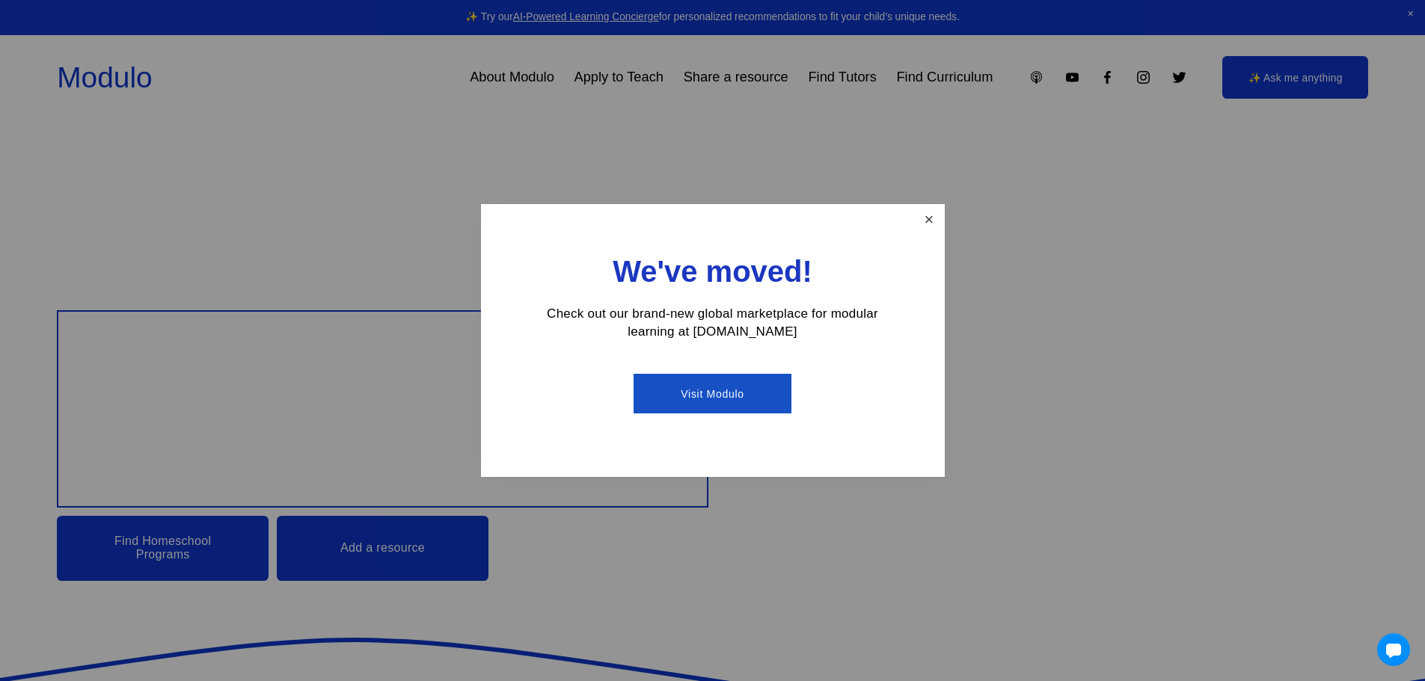
click at [930, 219] on link "Close" at bounding box center [928, 219] width 26 height 26
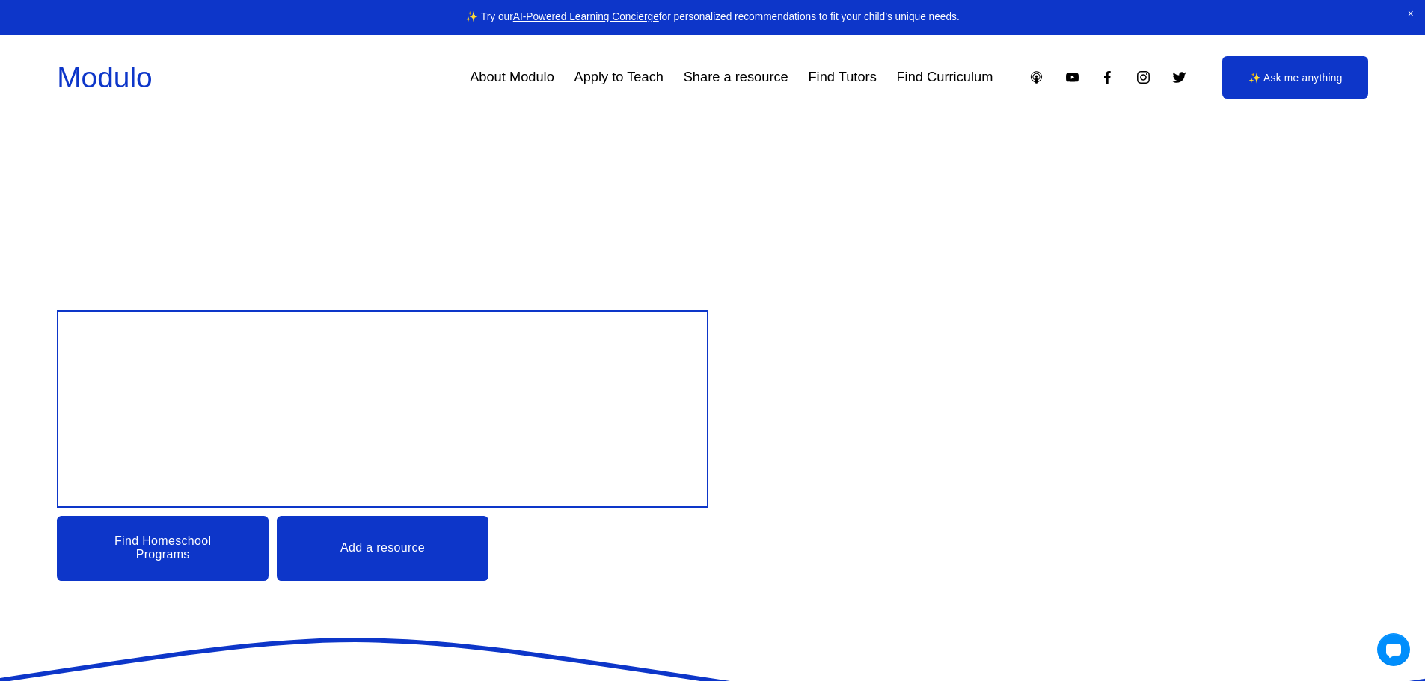
click at [179, 545] on link "Find Homeschool Programs" at bounding box center [163, 548] width 212 height 64
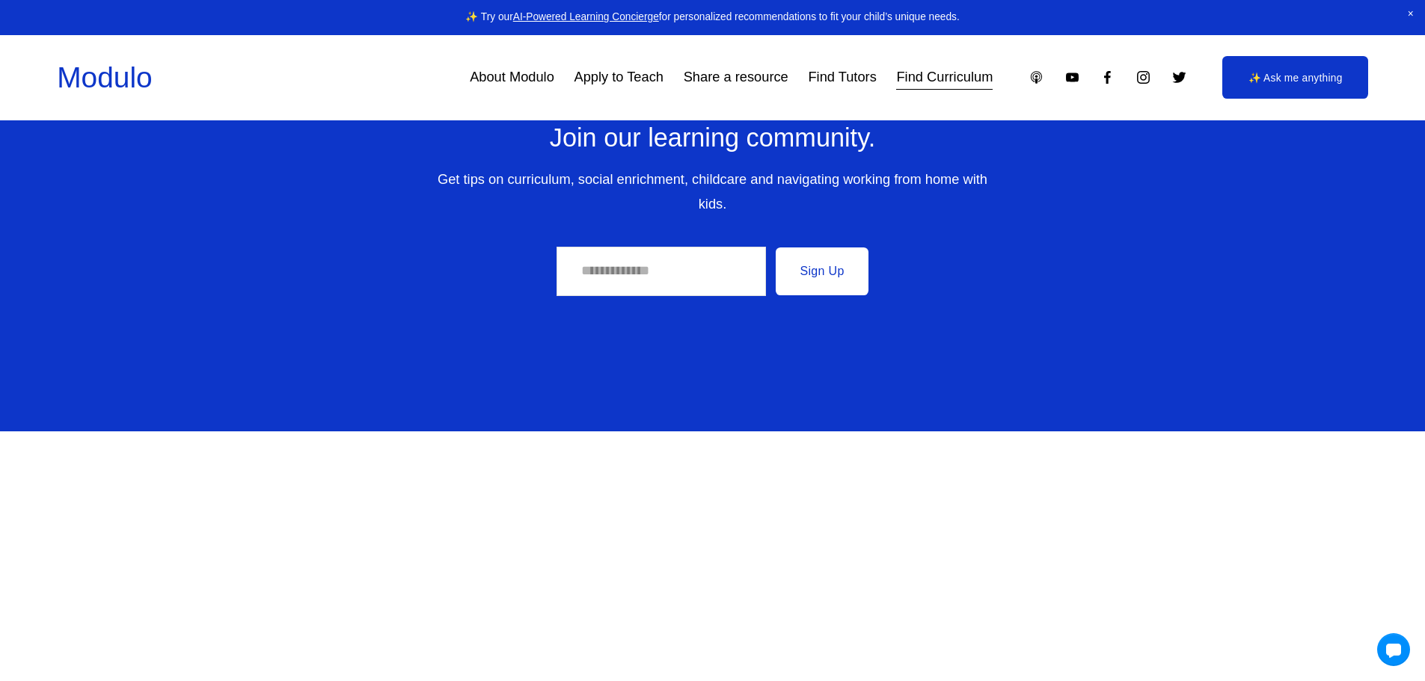
scroll to position [9811, 0]
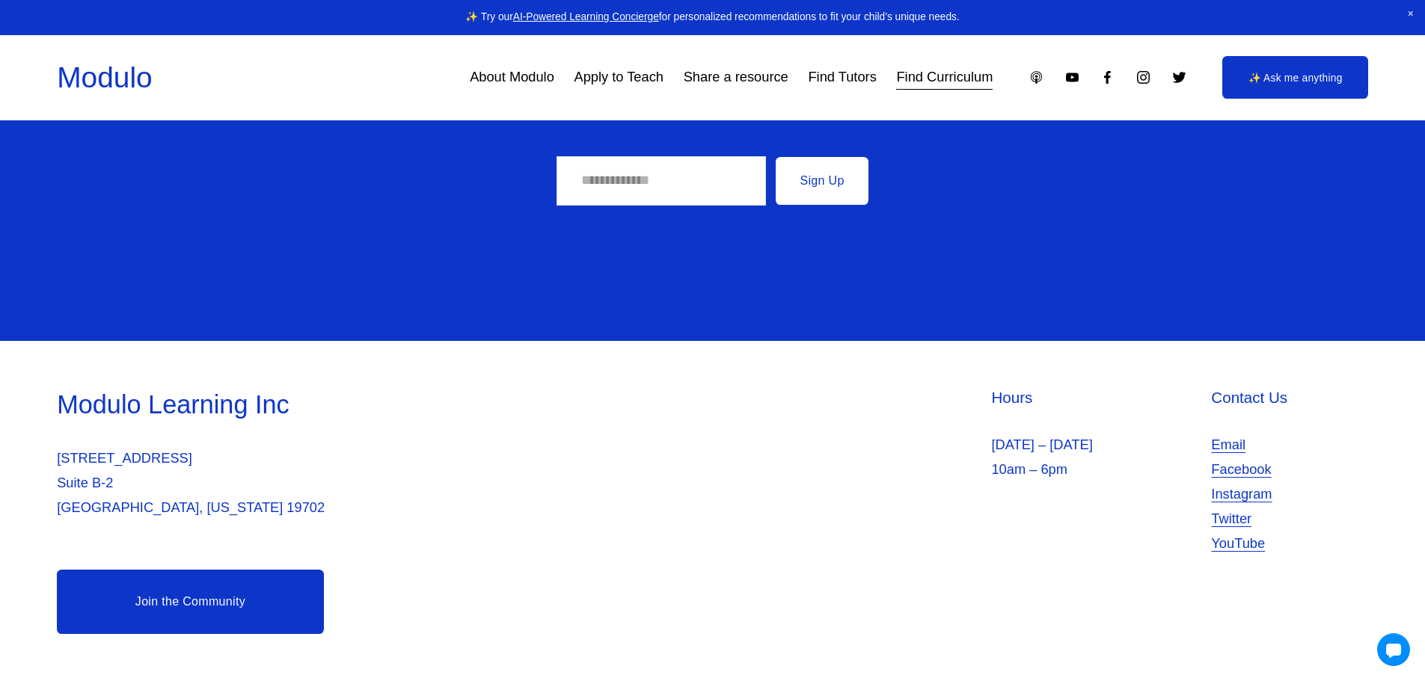
click at [222, 595] on link "Join the Community" at bounding box center [190, 602] width 266 height 64
click at [611, 71] on link "Apply to Teach" at bounding box center [618, 78] width 89 height 28
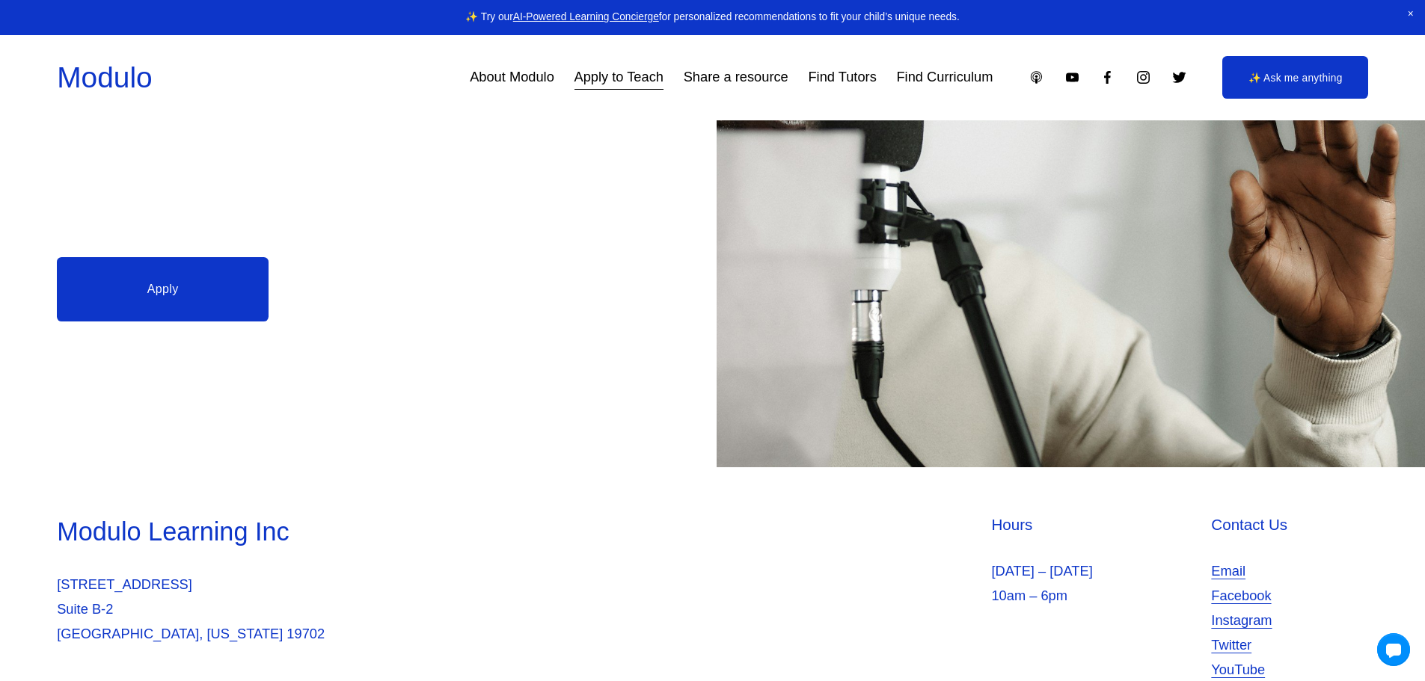
scroll to position [581, 0]
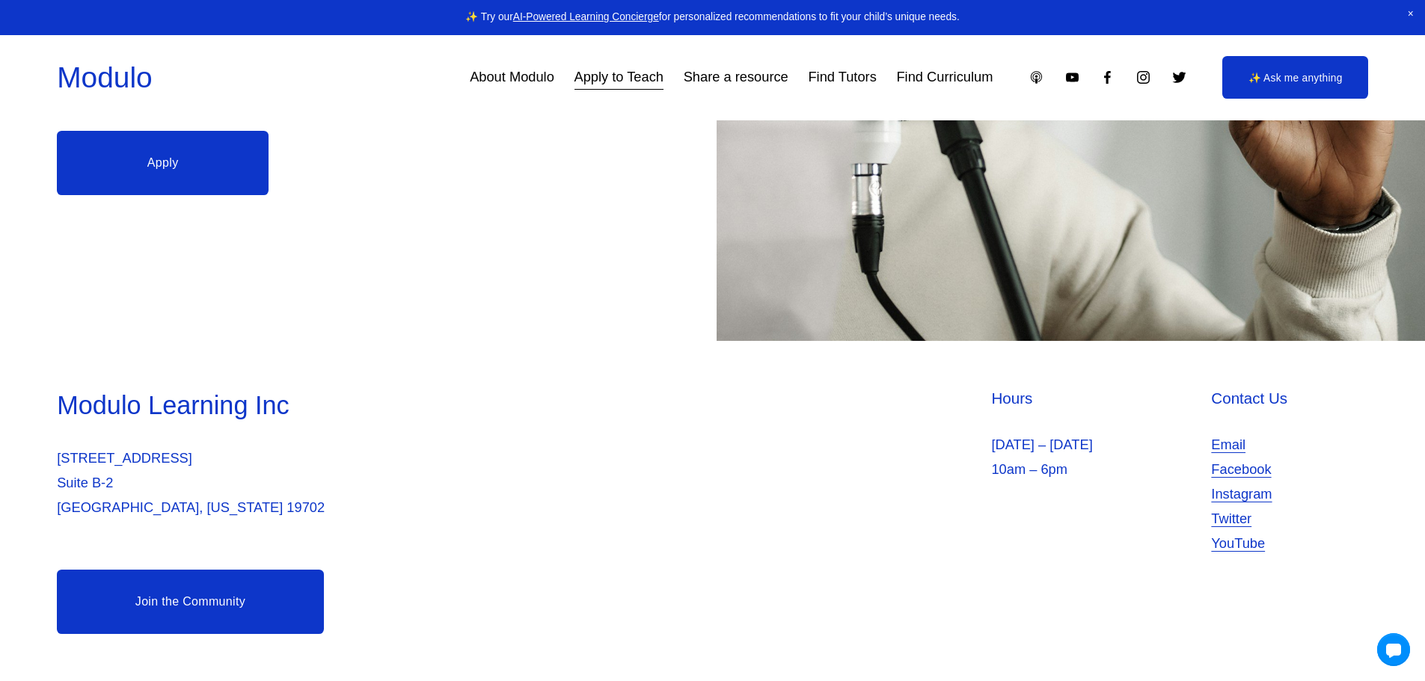
click at [182, 153] on link "Apply" at bounding box center [163, 163] width 212 height 64
